Goal: Transaction & Acquisition: Book appointment/travel/reservation

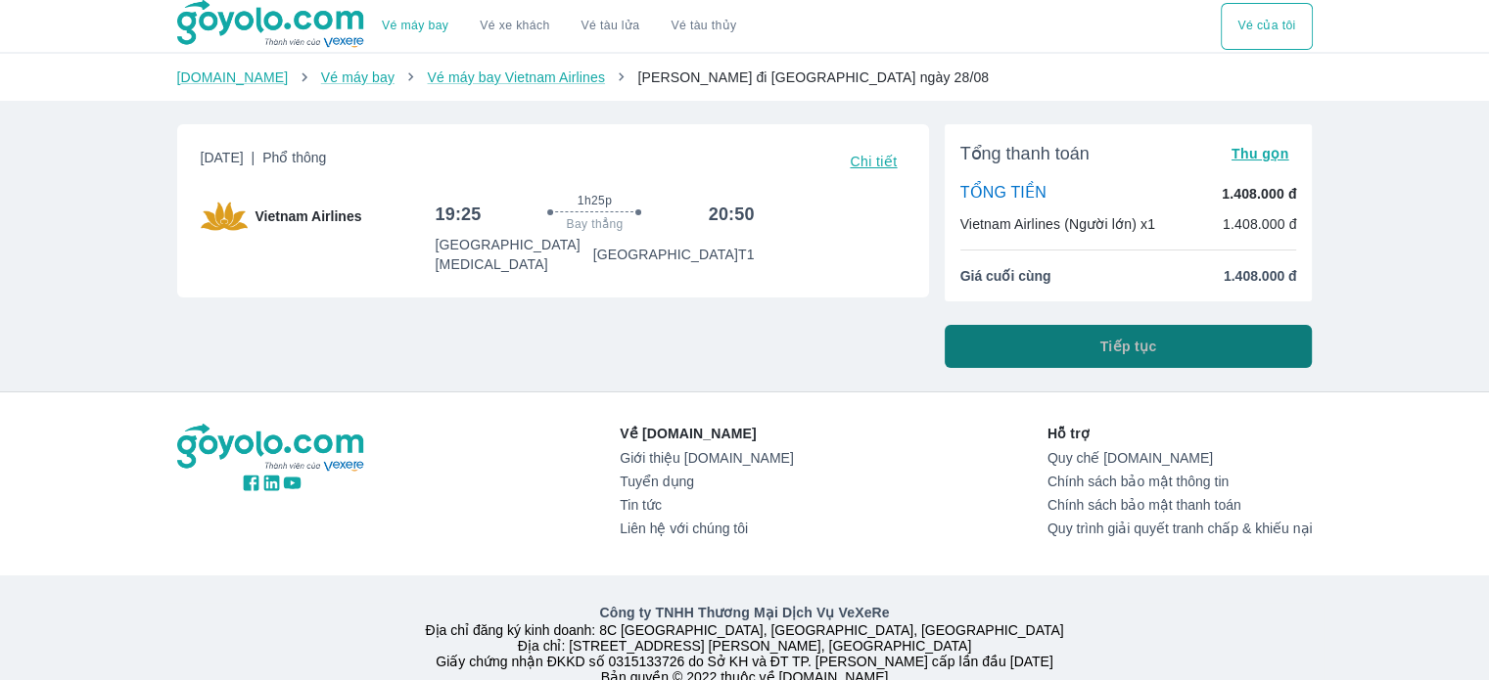
click at [1106, 347] on span "Tiếp tục" at bounding box center [1128, 347] width 57 height 20
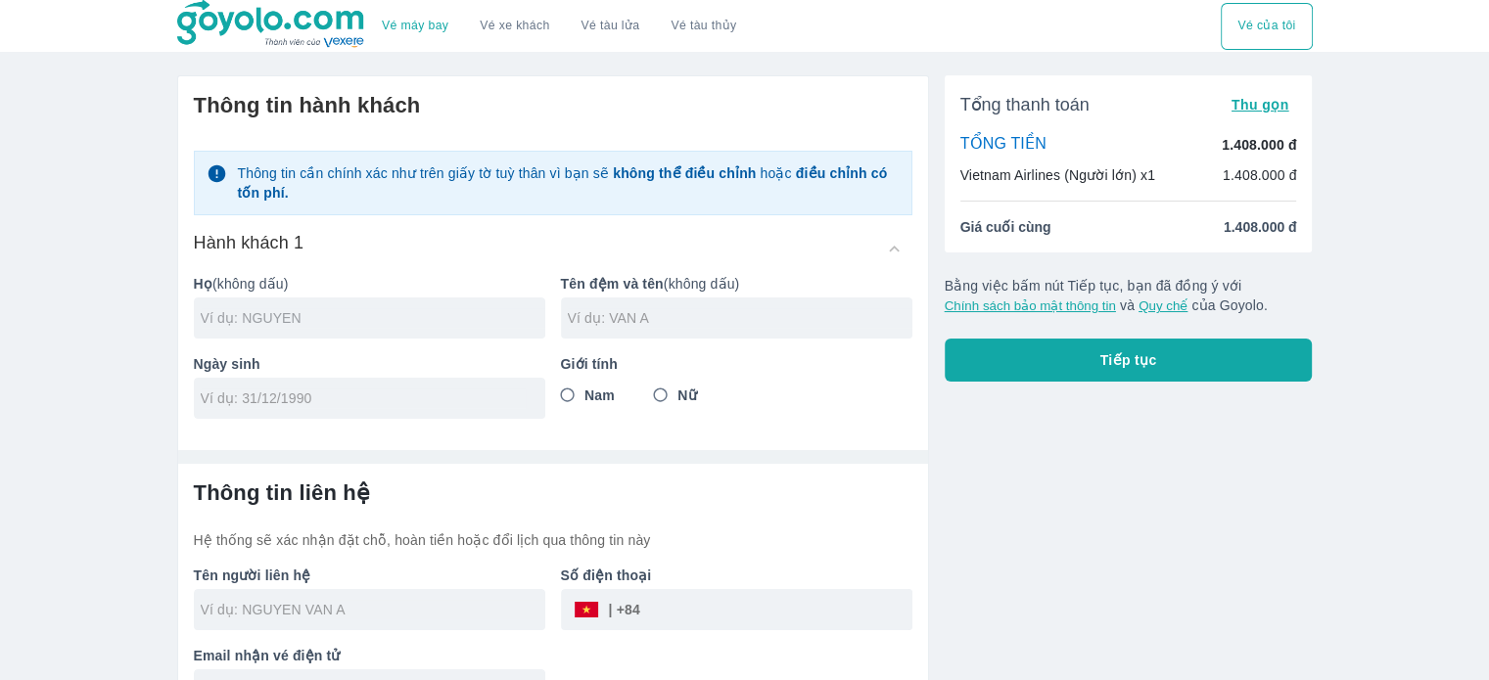
click at [386, 312] on input "text" at bounding box center [373, 318] width 345 height 20
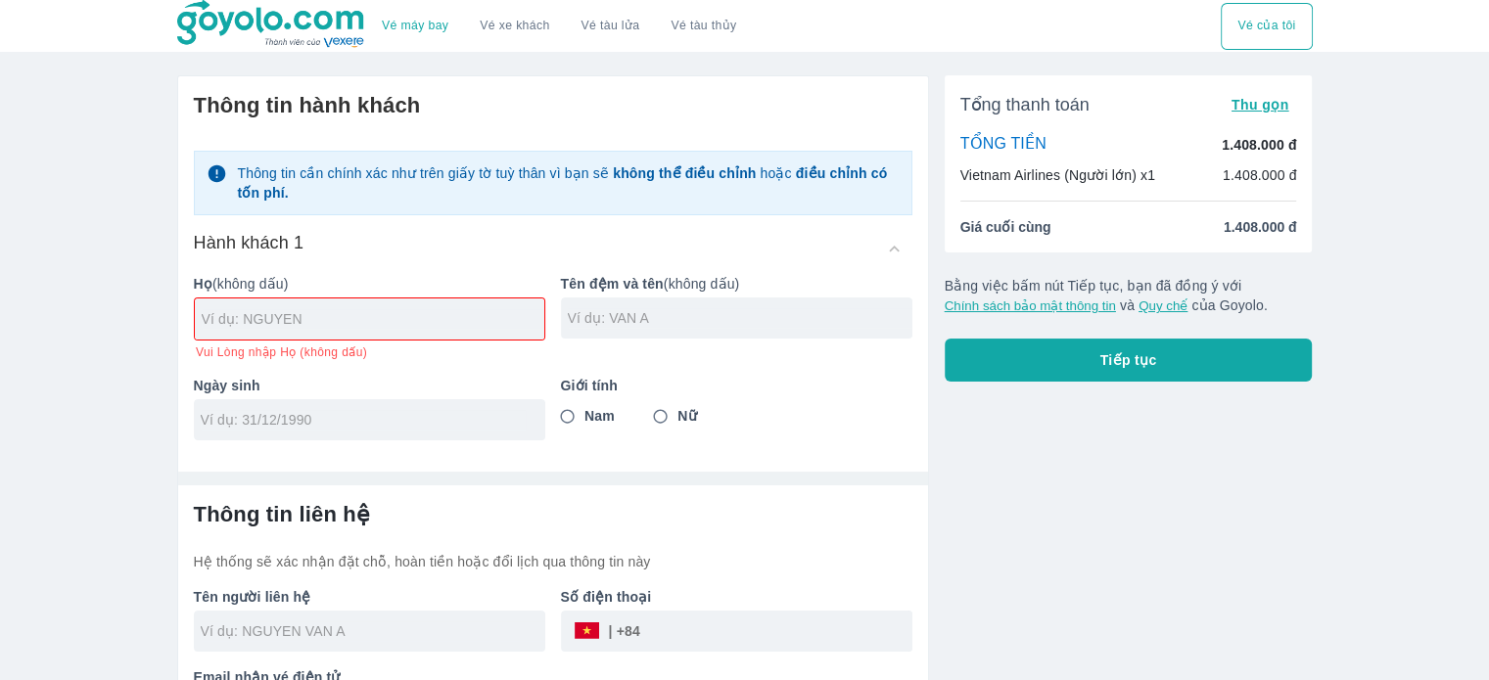
click at [53, 306] on div "Vé máy bay Vé xe khách Vé tàu lửa Vé tàu thủy Vé của tôi Thông tin hành khách T…" at bounding box center [744, 374] width 1489 height 749
